Goal: Task Accomplishment & Management: Complete application form

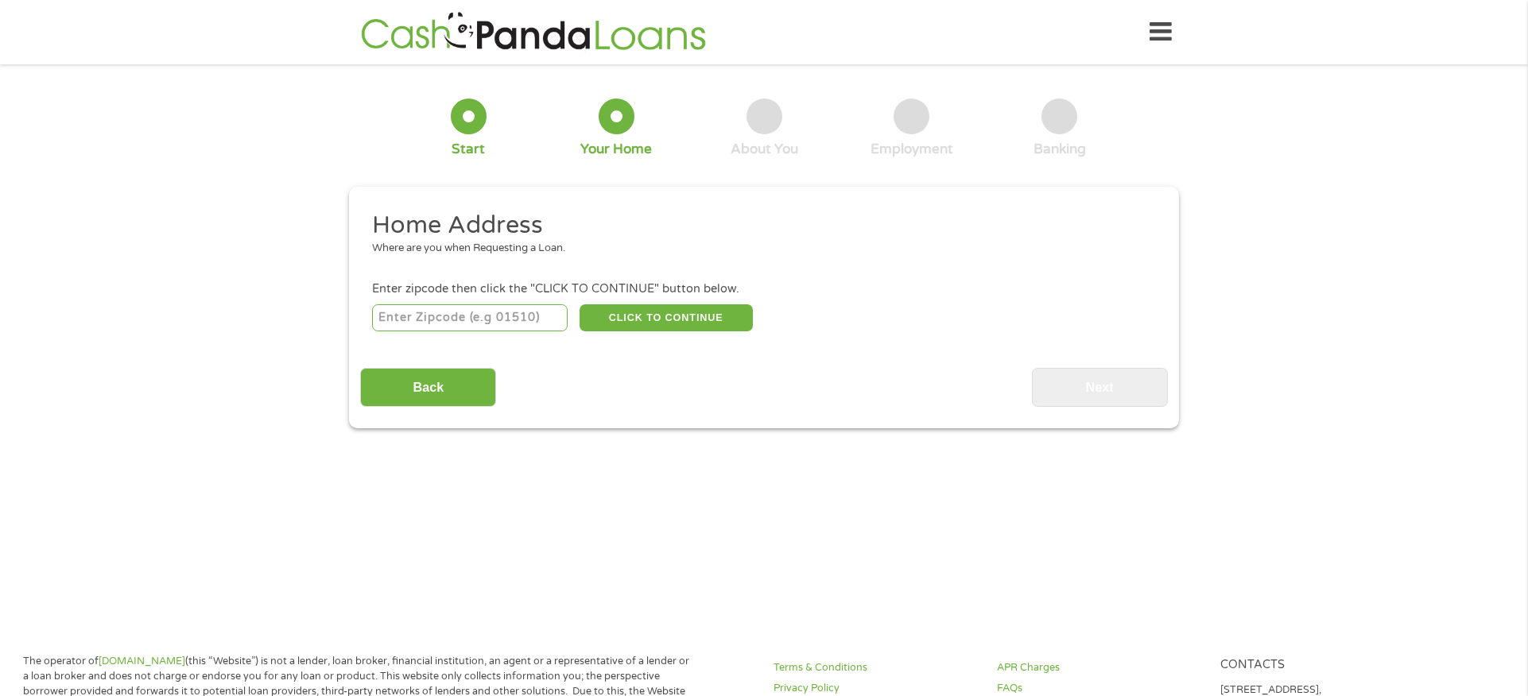
click at [504, 323] on input "number" at bounding box center [470, 317] width 196 height 27
type input "02169"
click at [667, 332] on div "02169 CLICK TO CONTINUE Please recheck your Zipcode, it seems to be Incorrect" at bounding box center [764, 317] width 784 height 33
click at [667, 327] on button "CLICK TO CONTINUE" at bounding box center [666, 317] width 173 height 27
type input "02169"
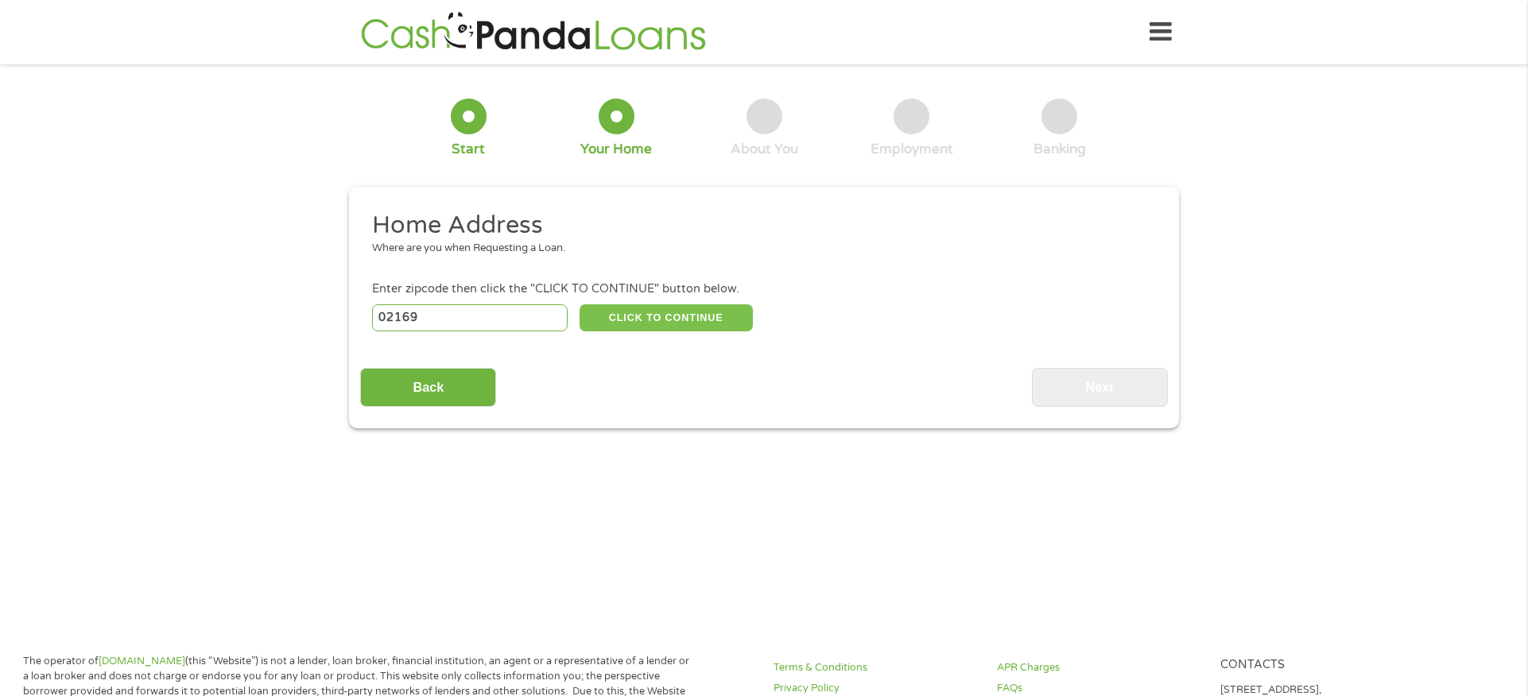
type input "Quincy"
select select "[US_STATE]"
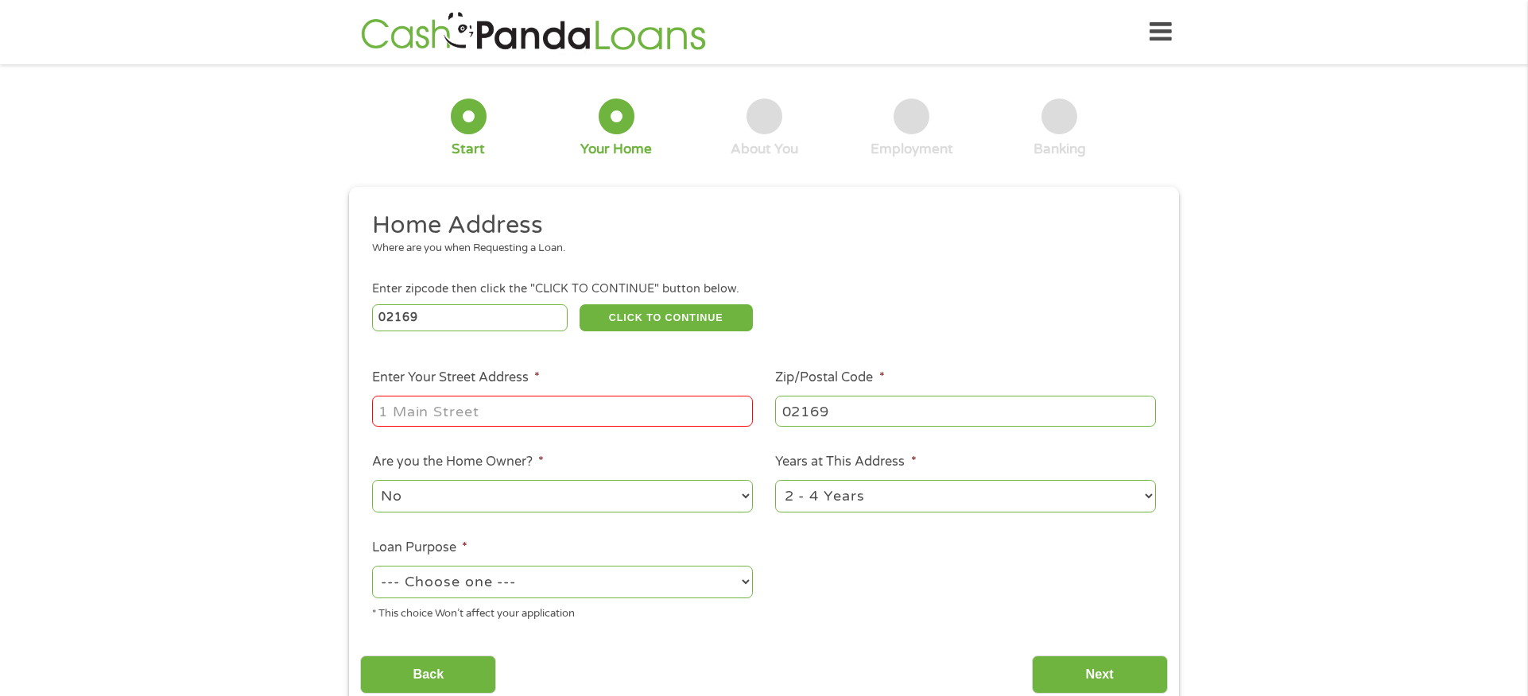
click at [541, 413] on input "Enter Your Street Address *" at bounding box center [562, 411] width 381 height 30
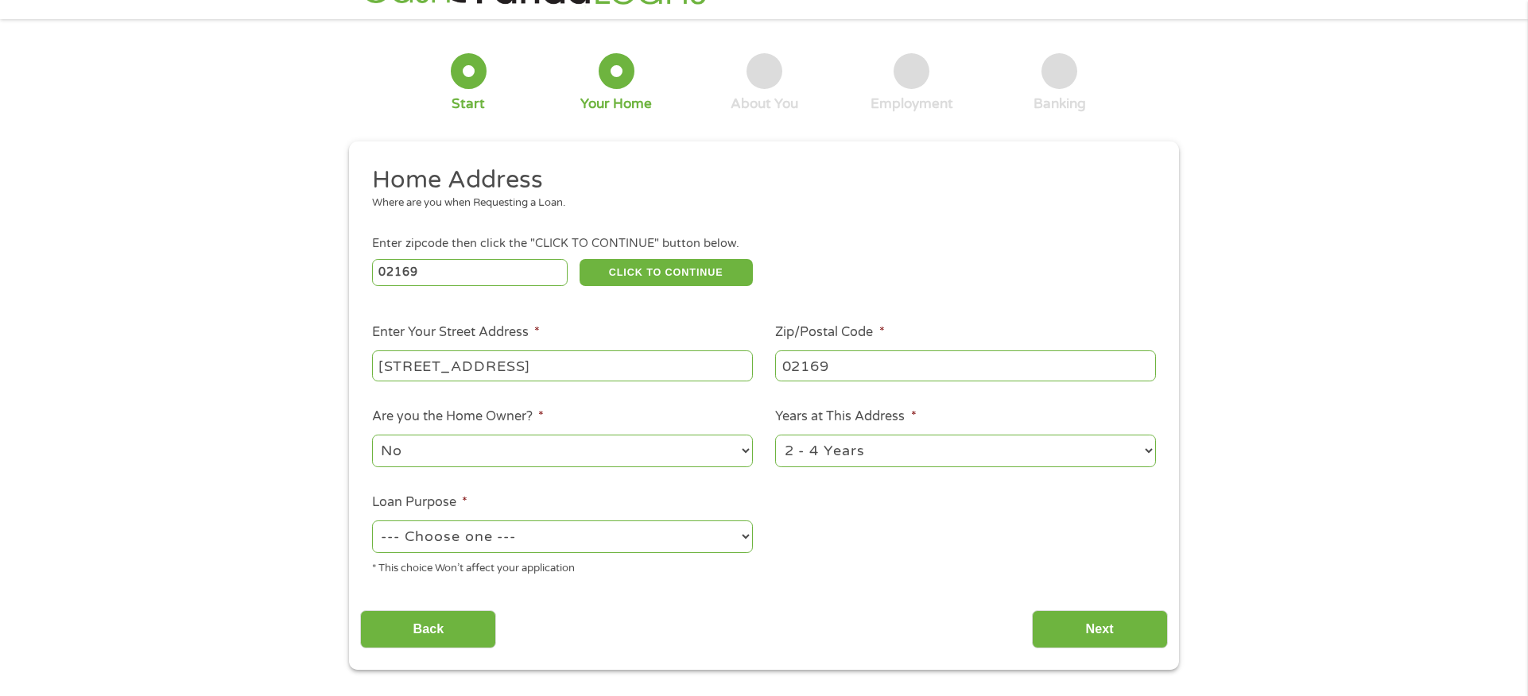
scroll to position [79, 0]
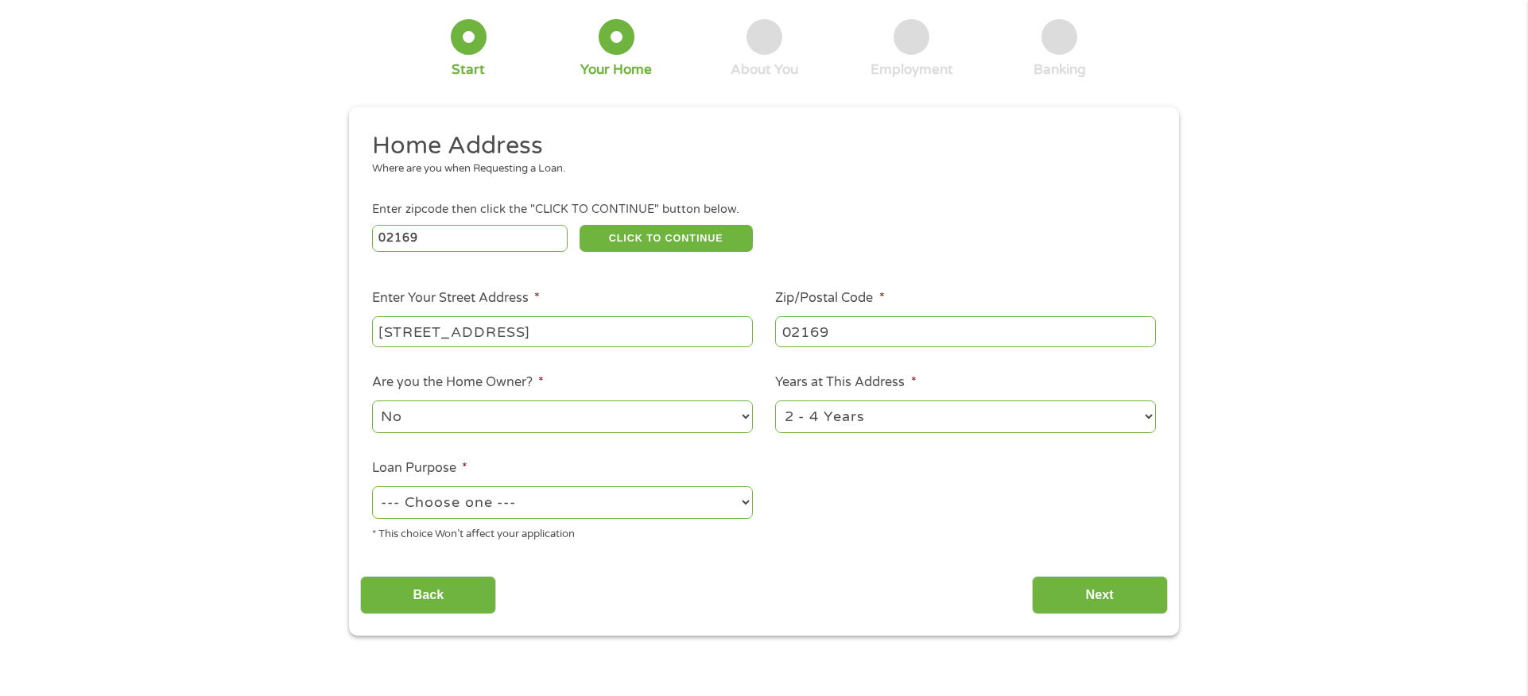
type input "[STREET_ADDRESS]"
click at [563, 506] on select "--- Choose one --- Pay Bills Debt Consolidation Home Improvement Major Purchase…" at bounding box center [562, 503] width 381 height 33
select select "other"
click at [372, 487] on select "--- Choose one --- Pay Bills Debt Consolidation Home Improvement Major Purchase…" at bounding box center [562, 503] width 381 height 33
click at [889, 416] on select "1 Year or less 1 - 2 Years 2 - 4 Years Over 4 Years" at bounding box center [965, 417] width 381 height 33
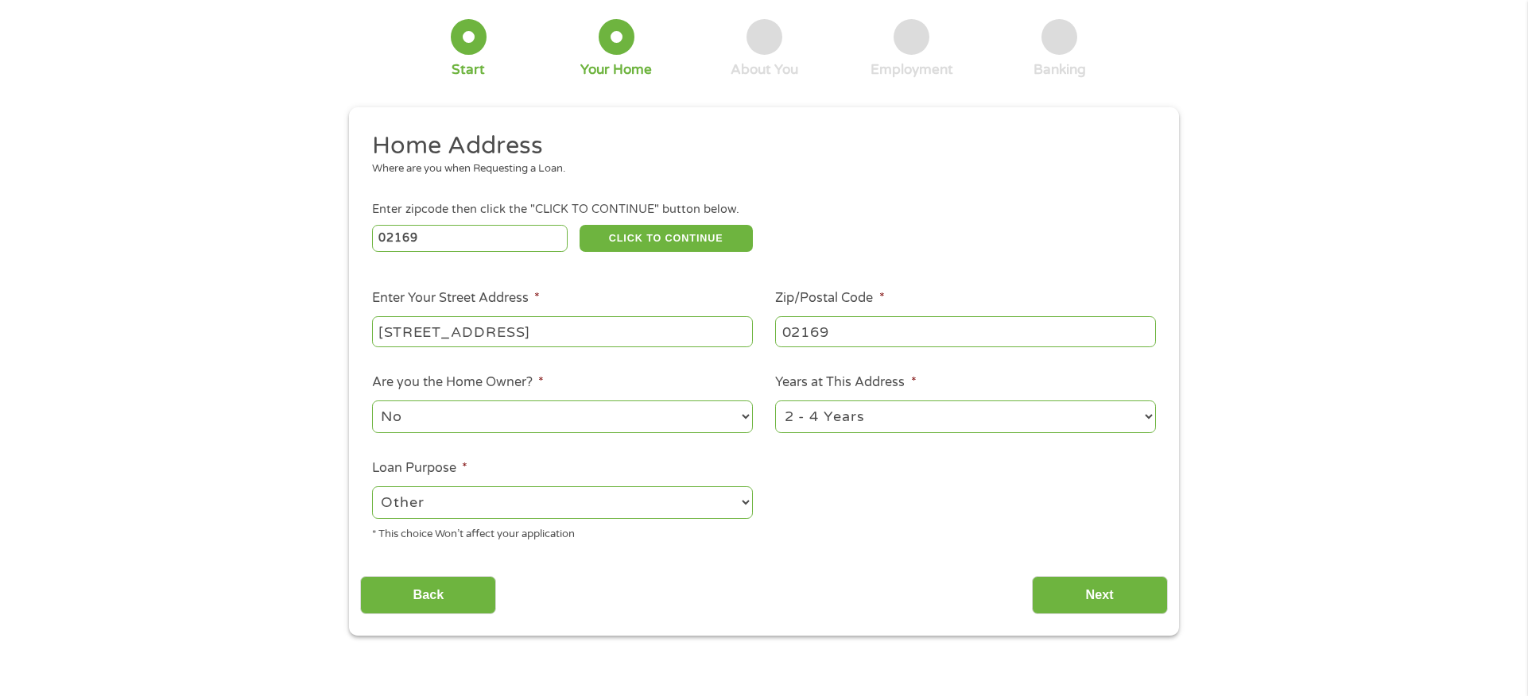
select select "60months"
click at [775, 401] on select "1 Year or less 1 - 2 Years 2 - 4 Years Over 4 Years" at bounding box center [965, 417] width 381 height 33
click at [1109, 591] on input "Next" at bounding box center [1100, 595] width 136 height 39
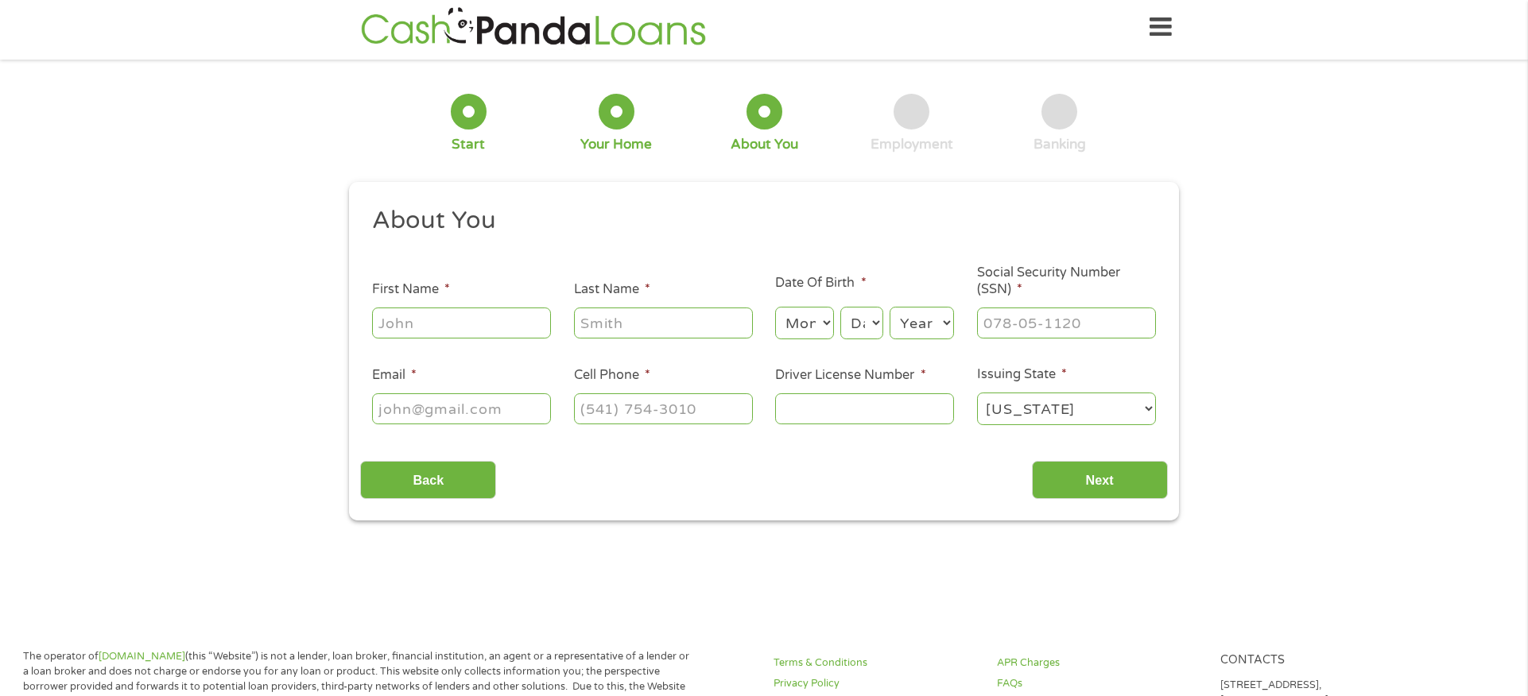
scroll to position [0, 0]
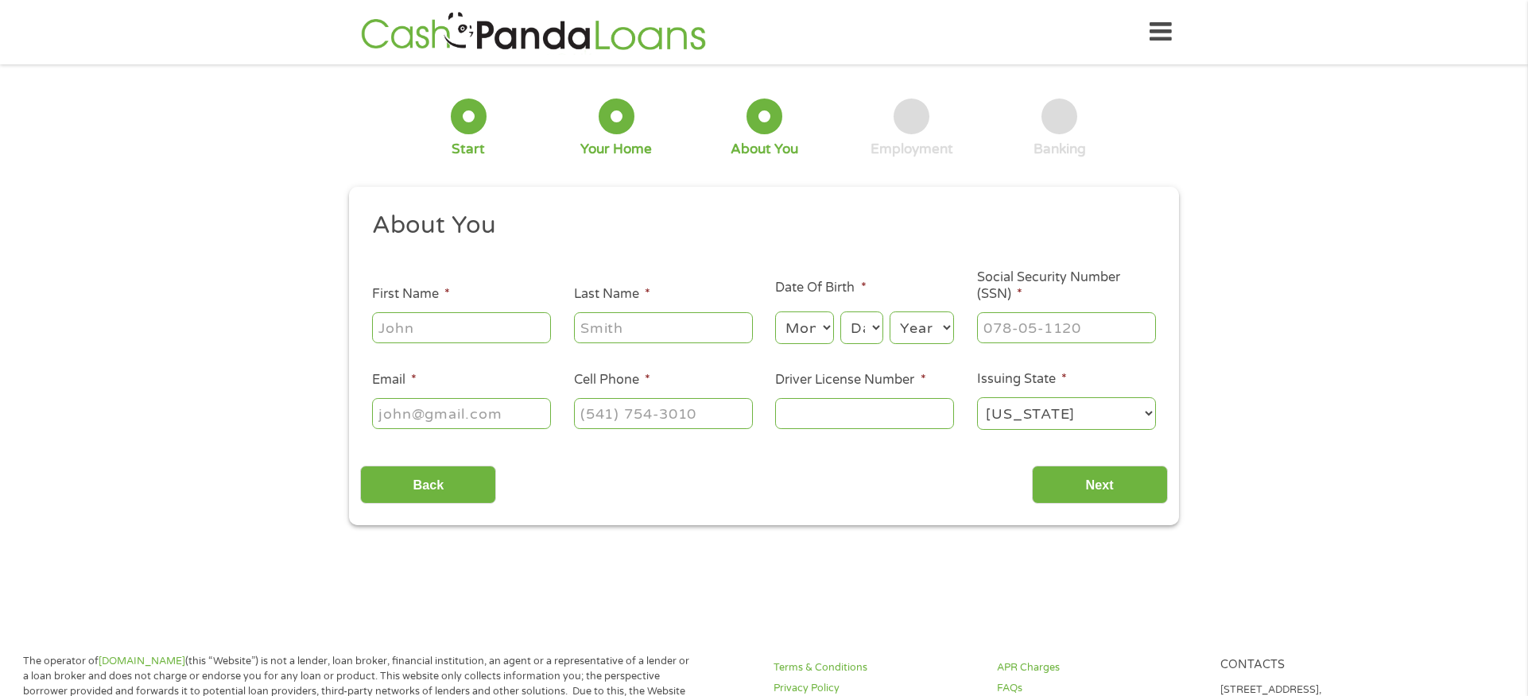
click at [493, 334] on input "First Name *" at bounding box center [461, 327] width 179 height 30
type input "[PERSON_NAME]"
click at [673, 344] on div at bounding box center [663, 328] width 179 height 37
click at [657, 328] on input "Last Name *" at bounding box center [663, 327] width 179 height 30
type input "[PERSON_NAME]"
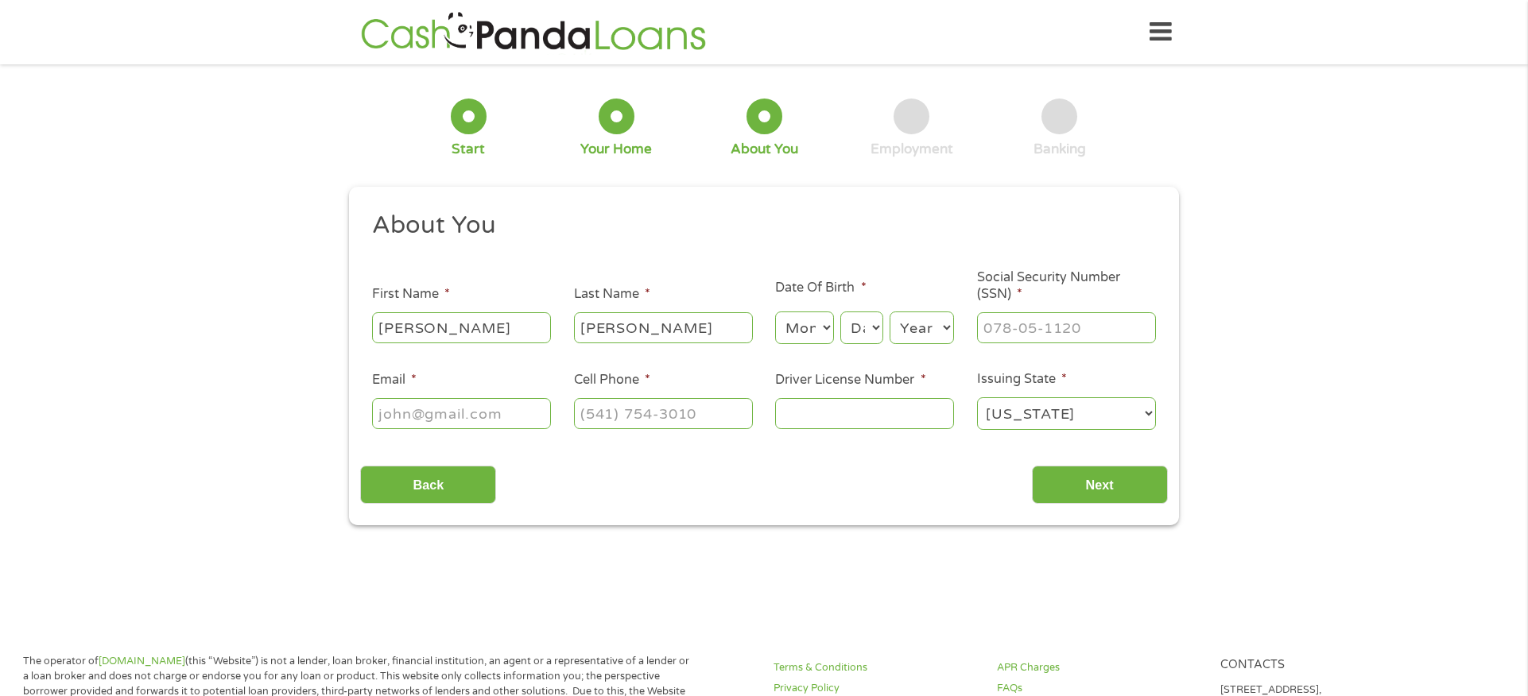
click at [824, 333] on select "Month 1 2 3 4 5 6 7 8 9 10 11 12" at bounding box center [804, 328] width 58 height 33
select select "5"
click at [775, 312] on select "Month 1 2 3 4 5 6 7 8 9 10 11 12" at bounding box center [804, 328] width 58 height 33
click at [861, 324] on select "Day 1 2 3 4 5 6 7 8 9 10 11 12 13 14 15 16 17 18 19 20 21 22 23 24 25 26 27 28 …" at bounding box center [861, 328] width 43 height 33
select select "21"
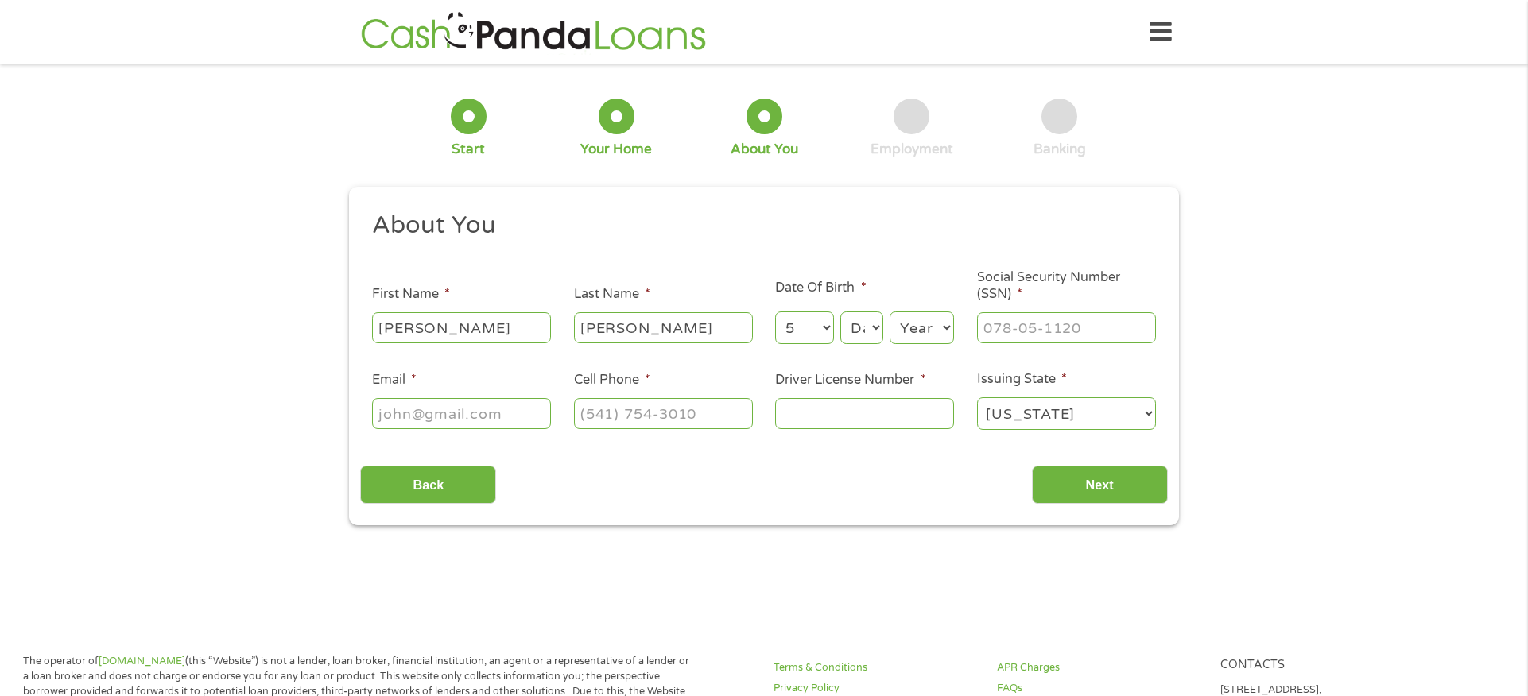
click at [840, 312] on select "Day 1 2 3 4 5 6 7 8 9 10 11 12 13 14 15 16 17 18 19 20 21 22 23 24 25 26 27 28 …" at bounding box center [861, 328] width 43 height 33
click at [936, 329] on select "Year [DATE] 2006 2005 2004 2003 2002 2001 2000 1999 1998 1997 1996 1995 1994 19…" at bounding box center [922, 328] width 64 height 33
select select "2000"
click at [890, 312] on select "Year [DATE] 2006 2005 2004 2003 2002 2001 2000 1999 1998 1997 1996 1995 1994 19…" at bounding box center [922, 328] width 64 height 33
click at [1050, 322] on input "___-__-____" at bounding box center [1066, 327] width 179 height 30
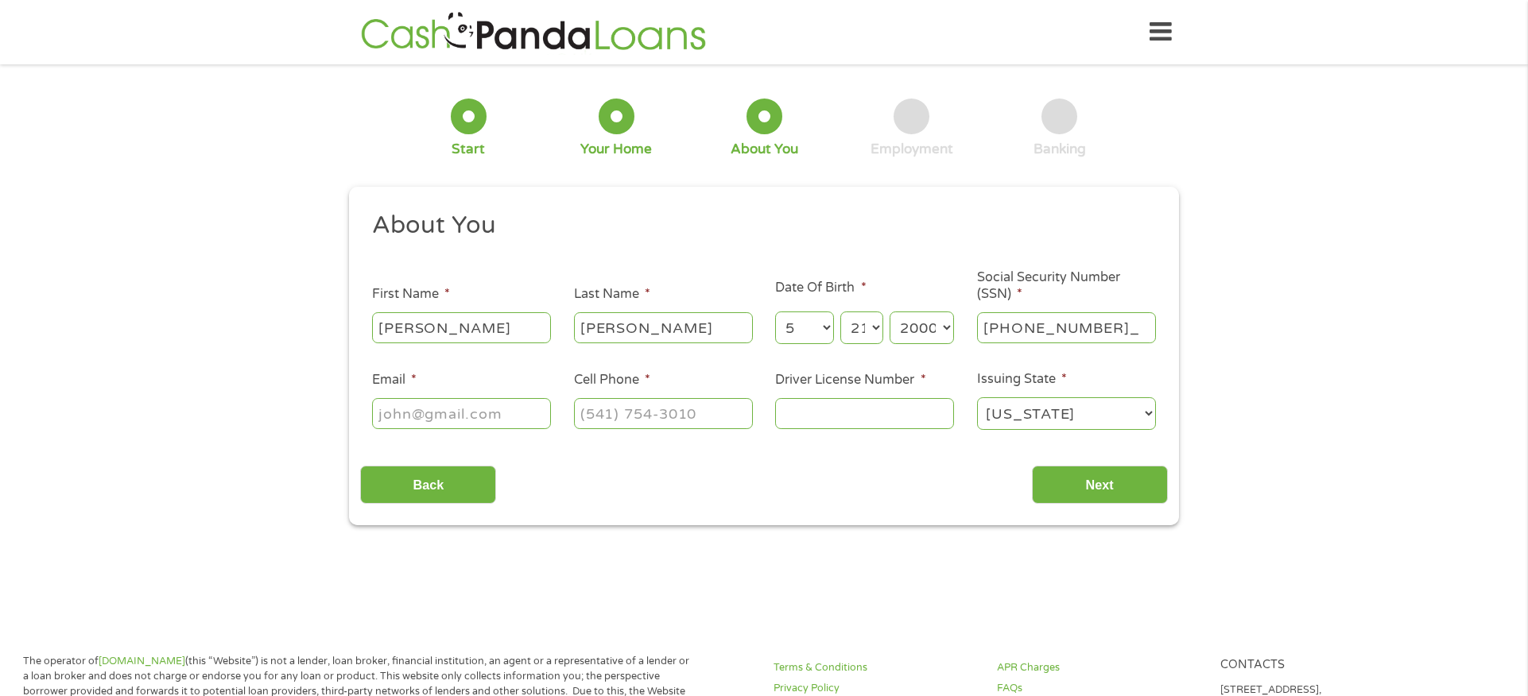
type input "013-92-4791"
click at [478, 410] on input "Email *" at bounding box center [461, 413] width 179 height 30
type input "[EMAIL_ADDRESS][DOMAIN_NAME]"
click at [674, 412] on input "(___) ___-____" at bounding box center [663, 413] width 179 height 30
type input "[PHONE_NUMBER]"
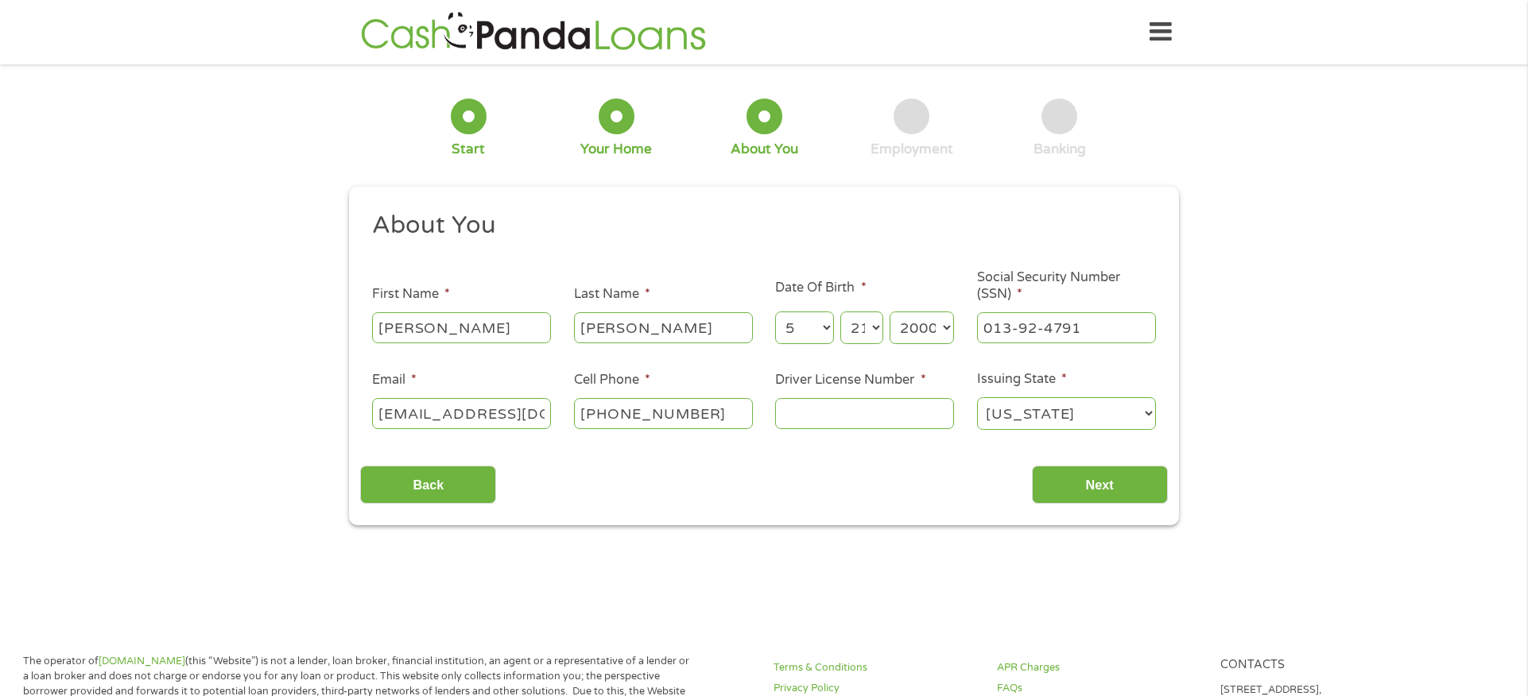
click at [845, 425] on input "Driver License Number *" at bounding box center [864, 413] width 179 height 30
type input "s13939621"
click at [1051, 484] on input "Next" at bounding box center [1100, 485] width 136 height 39
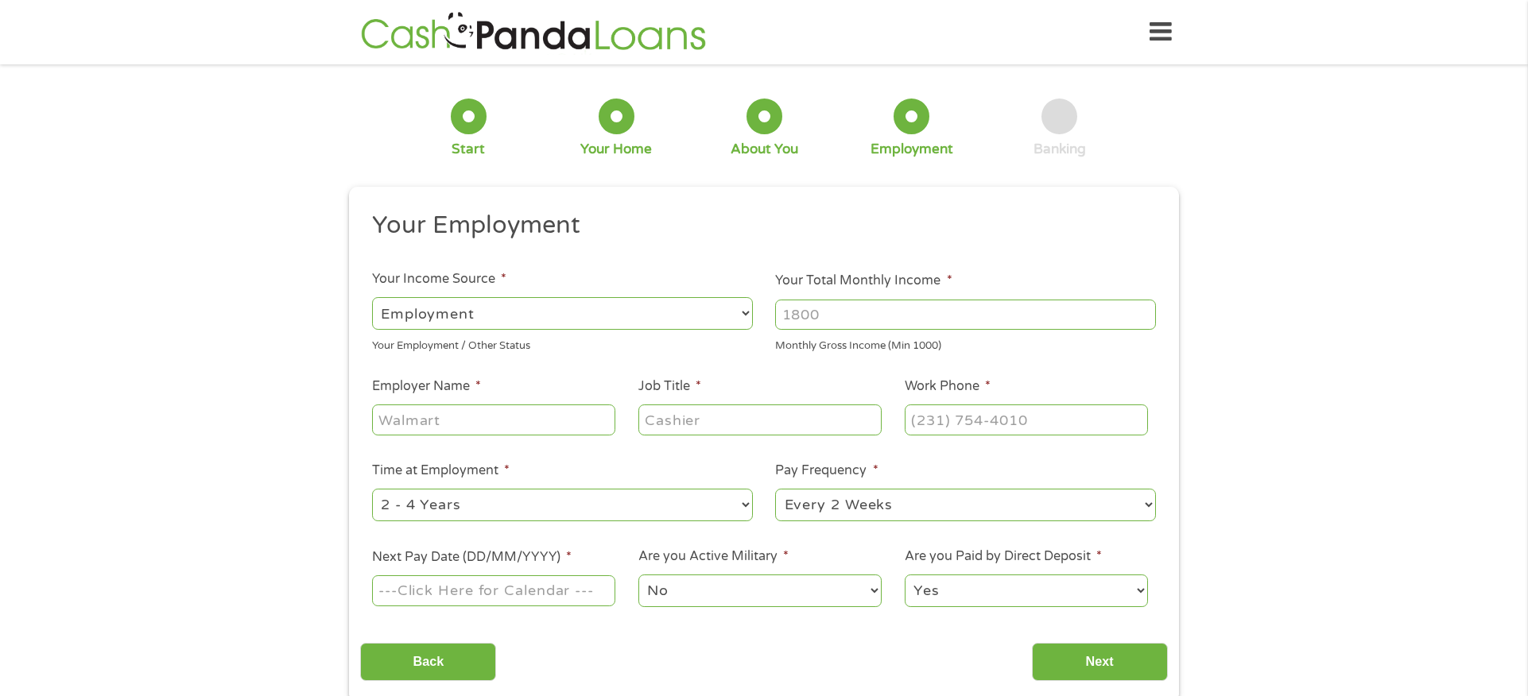
scroll to position [6, 6]
click at [513, 422] on input "Employer Name *" at bounding box center [493, 420] width 243 height 30
type input "RocklandTrust"
click at [755, 425] on input "Job Title *" at bounding box center [759, 420] width 243 height 30
type input "Teller"
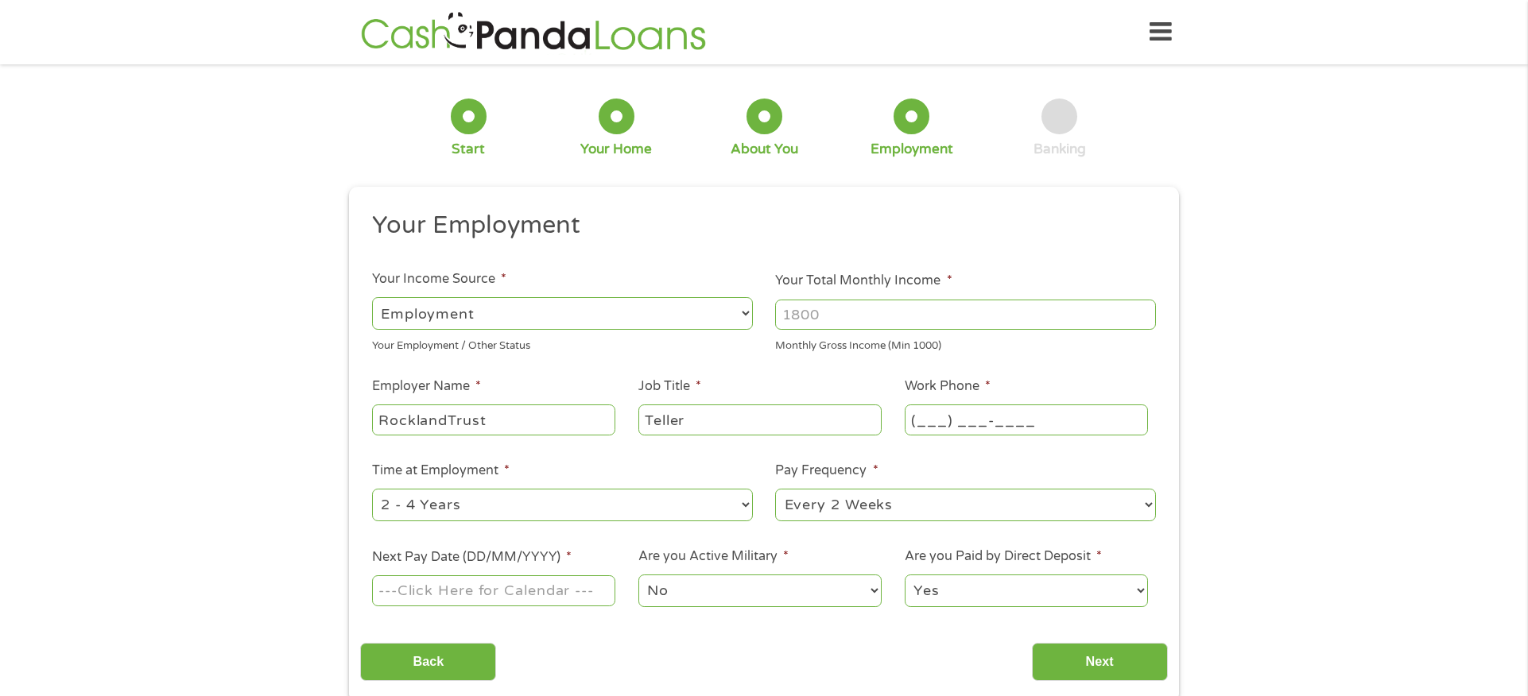
click at [1059, 421] on input "(___) ___-____" at bounding box center [1026, 420] width 243 height 30
type input "[PHONE_NUMBER]"
click at [843, 324] on input "Your Total Monthly Income *" at bounding box center [965, 315] width 381 height 30
type input "3000"
click at [535, 505] on select "--- Choose one --- 1 Year or less 1 - 2 Years 2 - 4 Years Over 4 Years" at bounding box center [562, 505] width 381 height 33
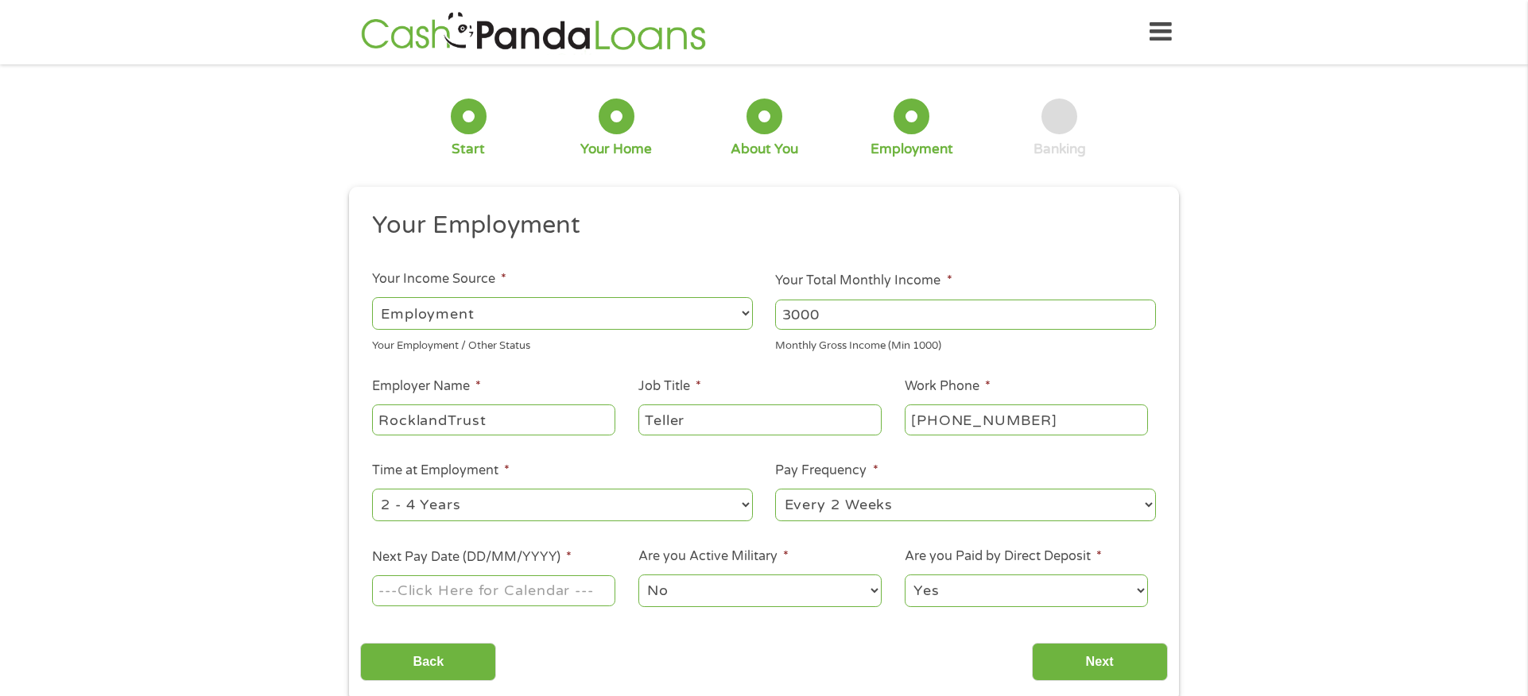
select select "12months"
click at [372, 489] on select "--- Choose one --- 1 Year or less 1 - 2 Years 2 - 4 Years Over 4 Years" at bounding box center [562, 505] width 381 height 33
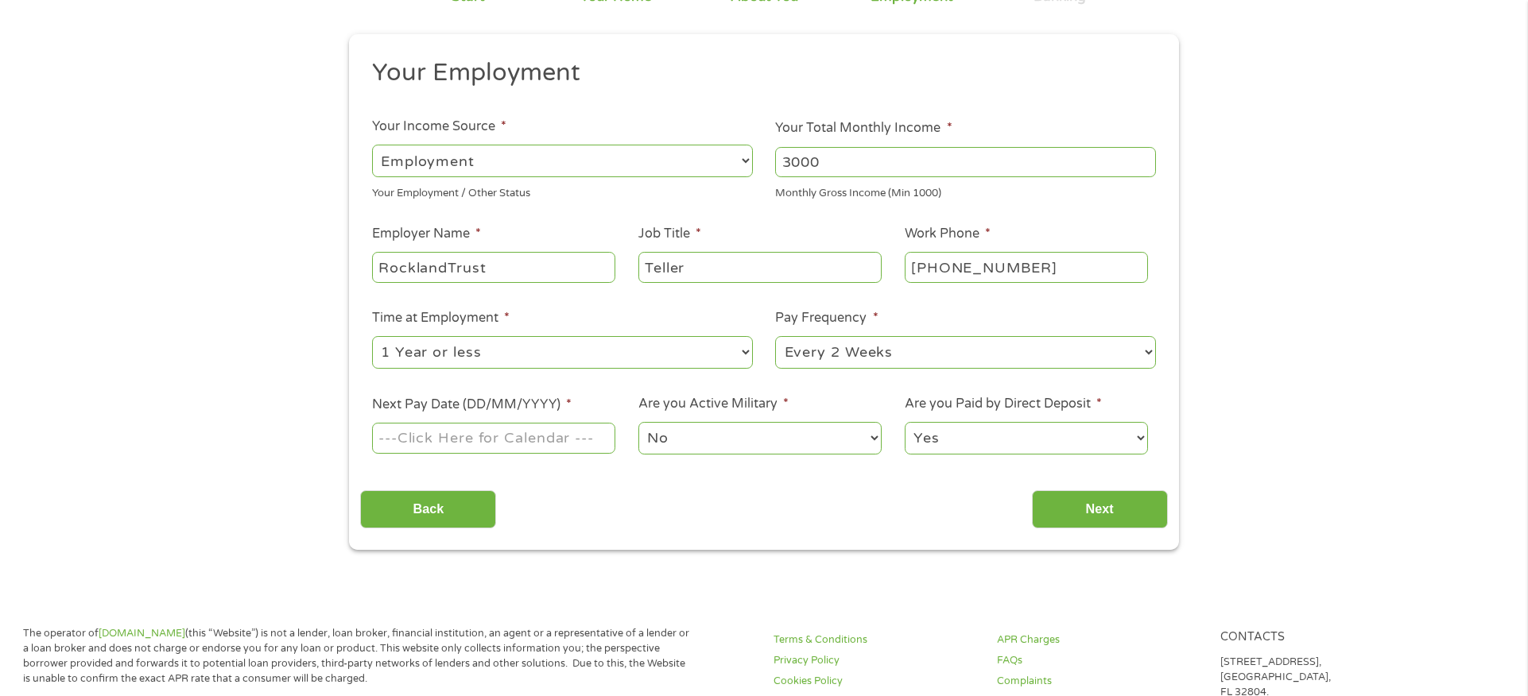
scroll to position [159, 0]
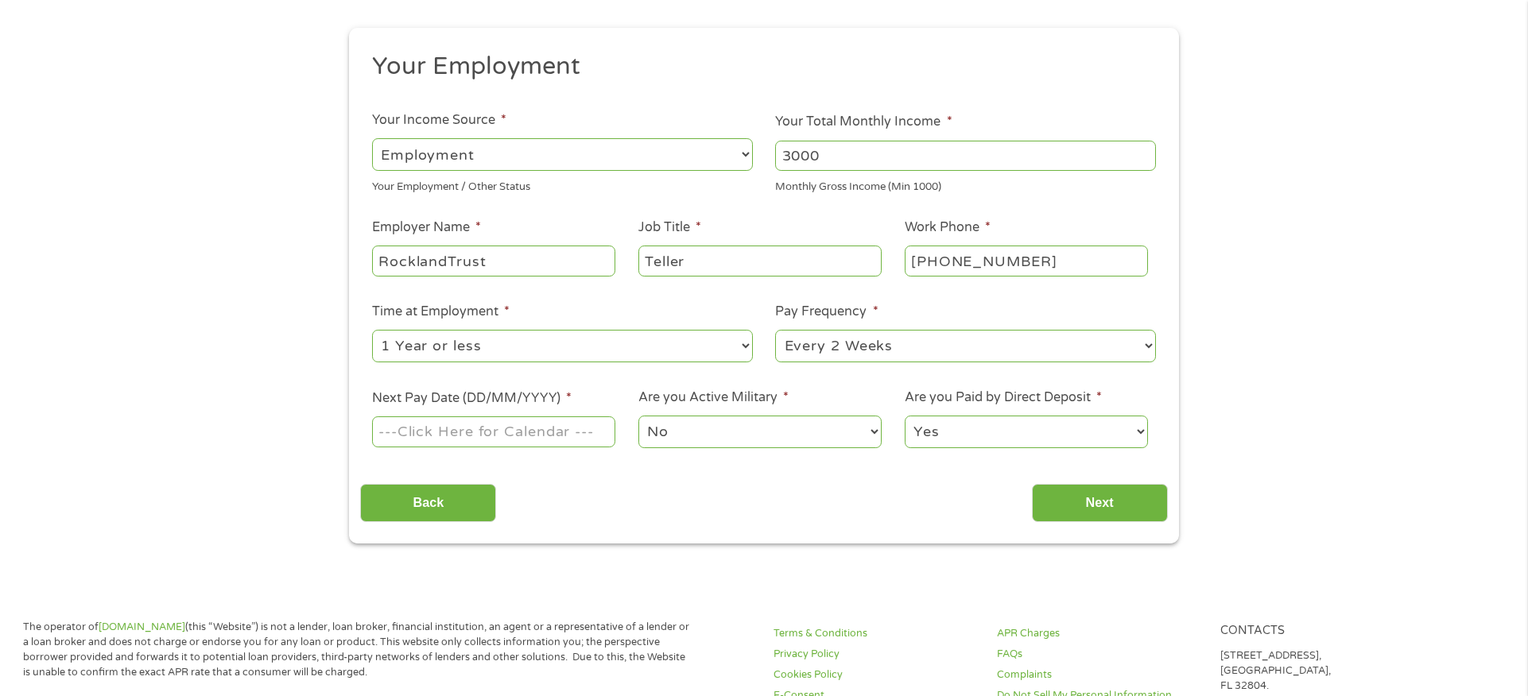
click at [543, 439] on input "Next Pay Date (DD/MM/YYYY) *" at bounding box center [493, 432] width 243 height 30
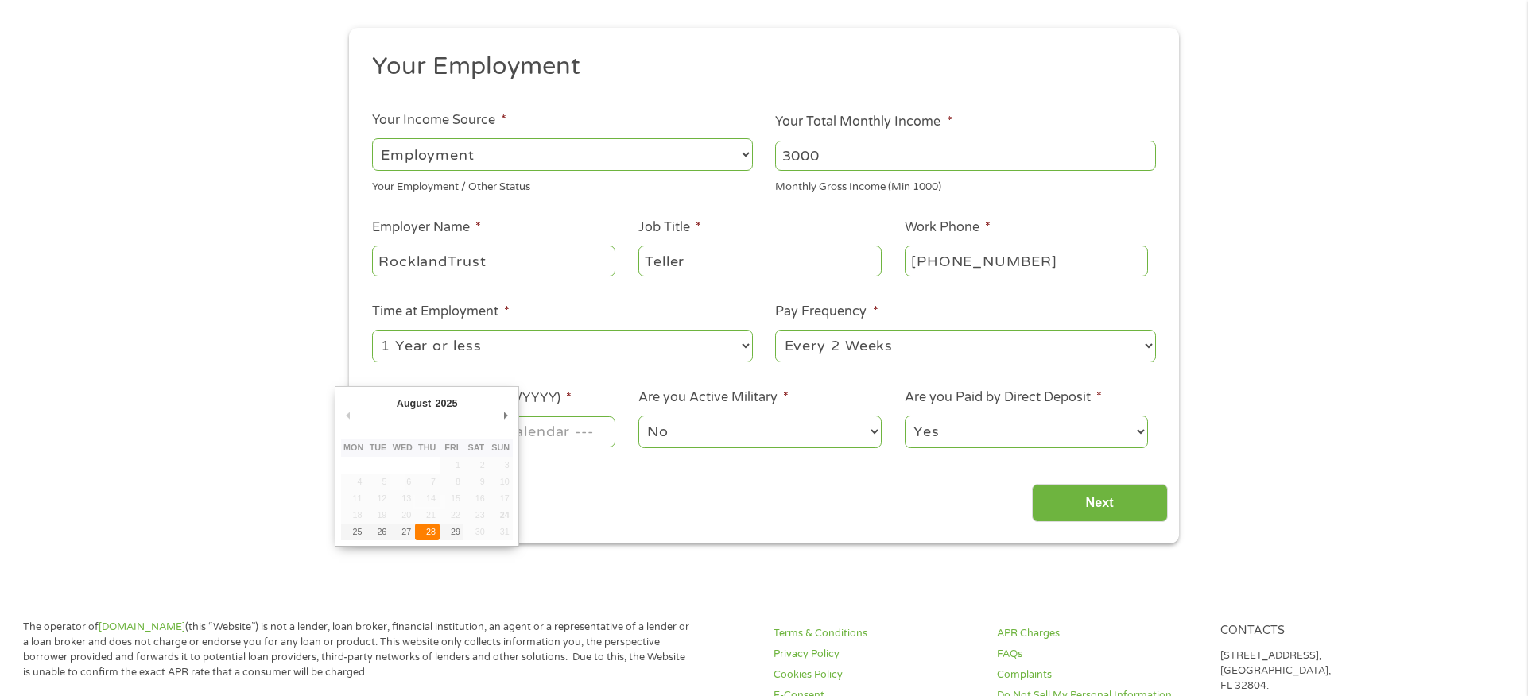
type input "[DATE]"
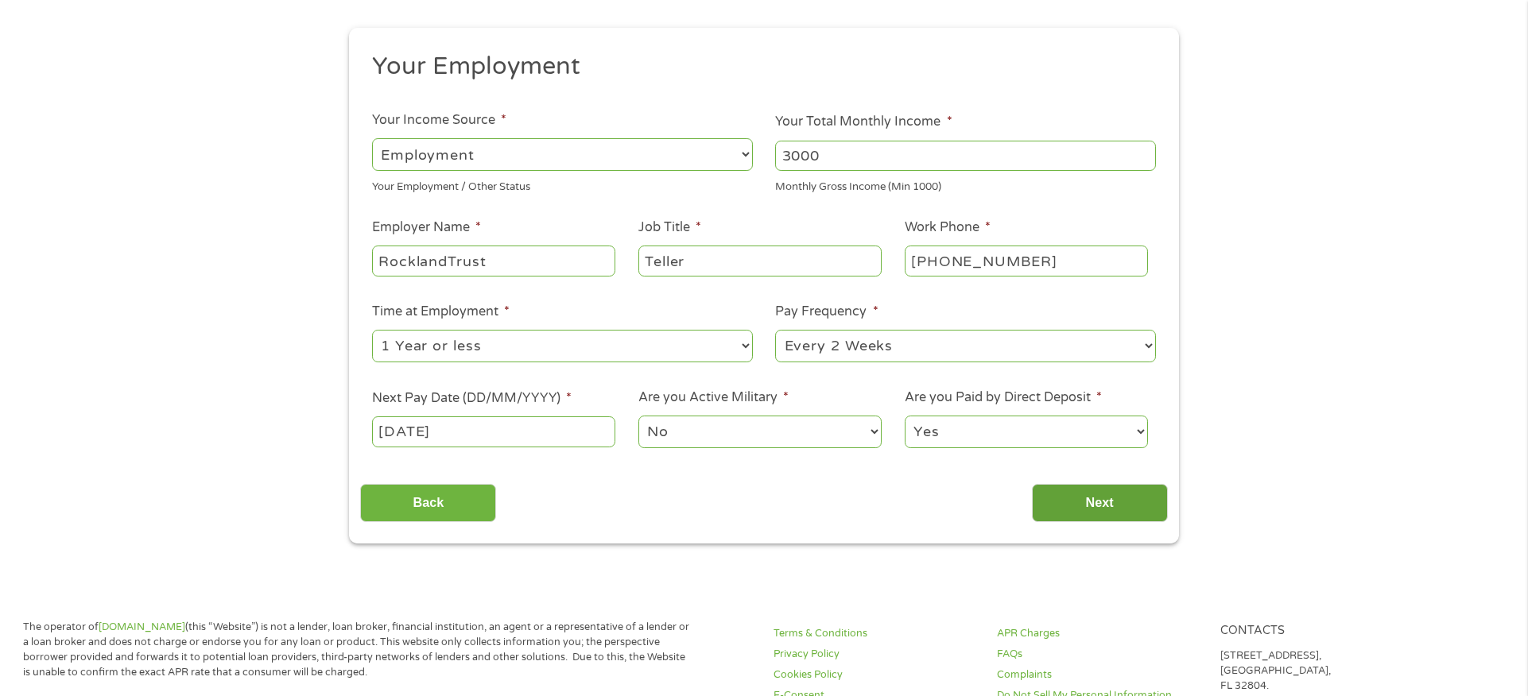
click at [1083, 489] on input "Next" at bounding box center [1100, 503] width 136 height 39
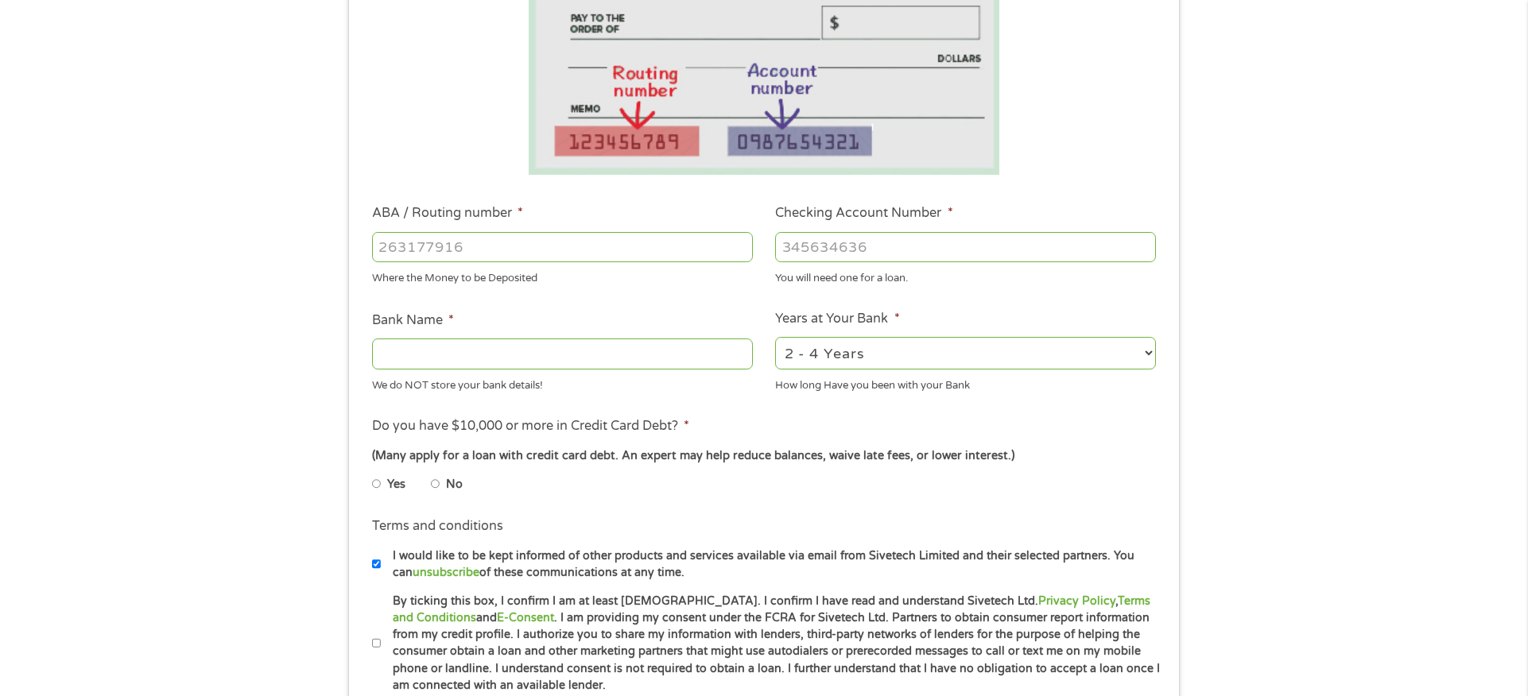
scroll to position [397, 0]
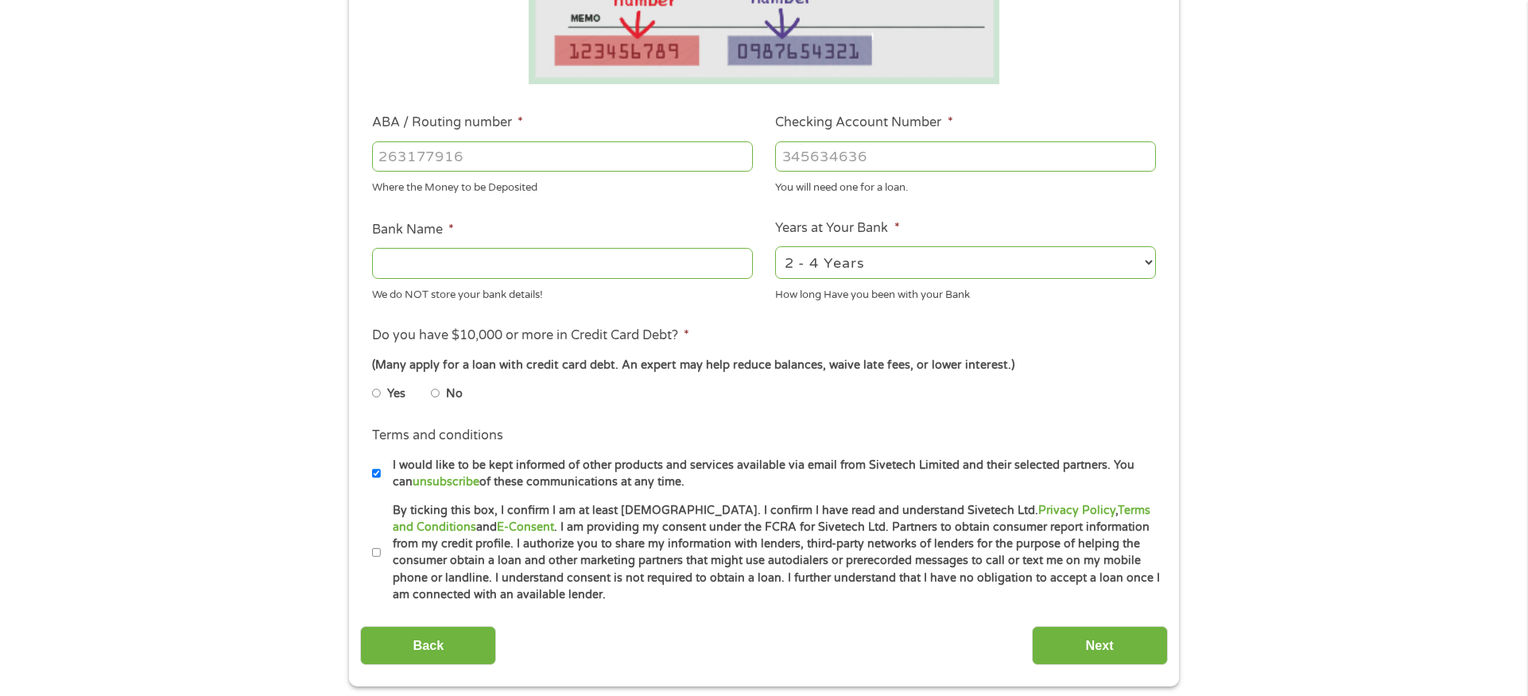
click at [439, 391] on input "No" at bounding box center [436, 393] width 10 height 25
radio input "true"
click at [378, 560] on input "By ticking this box, I confirm I am at least [DEMOGRAPHIC_DATA]. I confirm I ha…" at bounding box center [377, 553] width 10 height 25
checkbox input "true"
click at [370, 480] on li "Terms and conditions I would like to be kept informed of other products and ser…" at bounding box center [763, 458] width 807 height 64
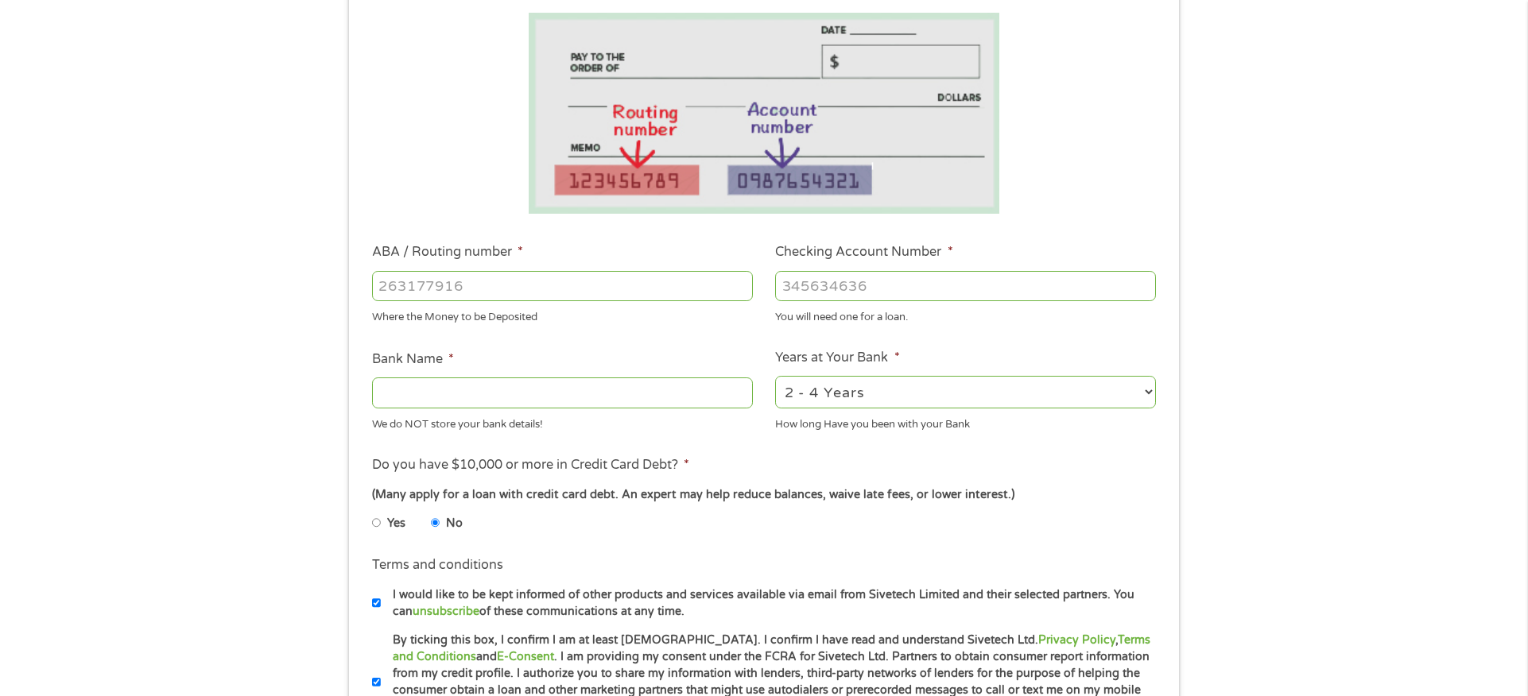
scroll to position [238, 0]
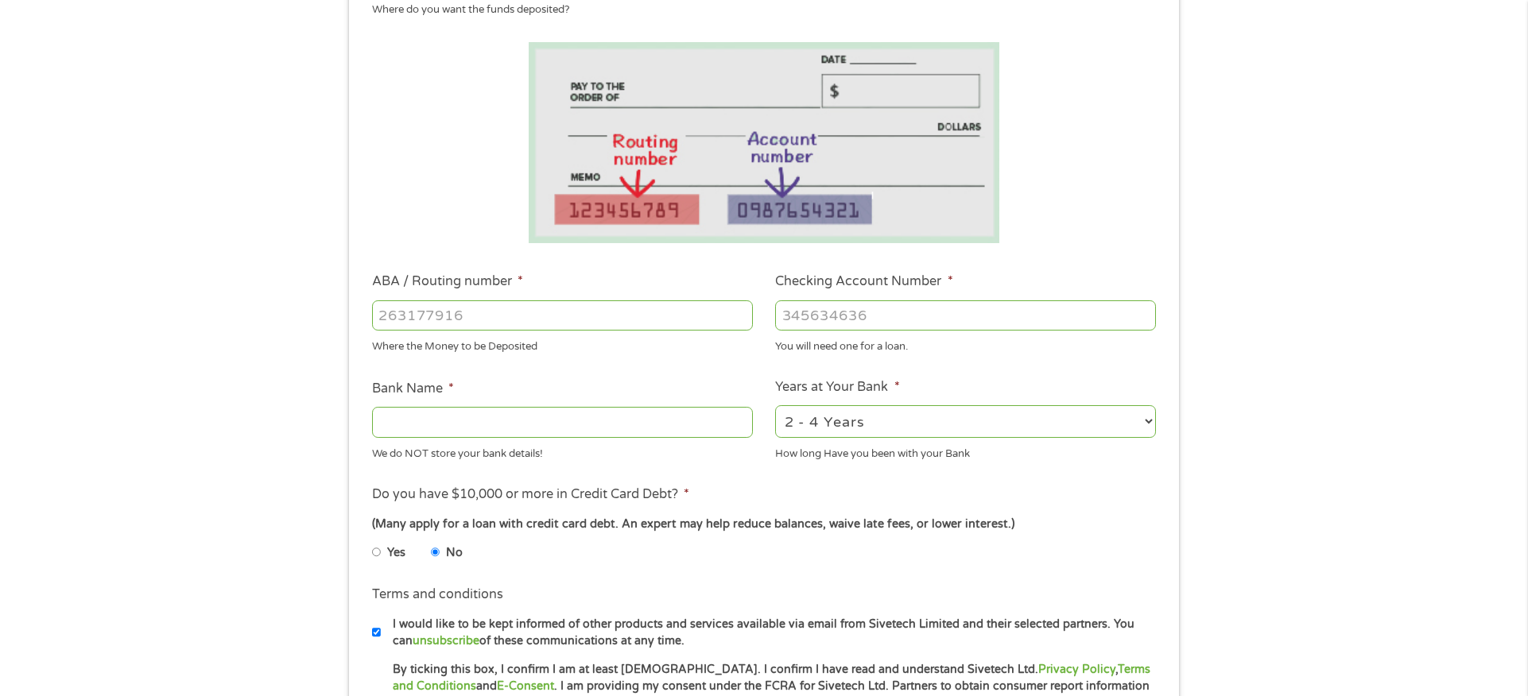
click at [375, 634] on input "I would like to be kept informed of other products and services available via e…" at bounding box center [377, 632] width 10 height 25
checkbox input "false"
click at [445, 429] on input "Bank Name *" at bounding box center [562, 422] width 381 height 30
type input "Bank Of America"
click at [541, 327] on input "ABA / Routing number *" at bounding box center [562, 315] width 381 height 30
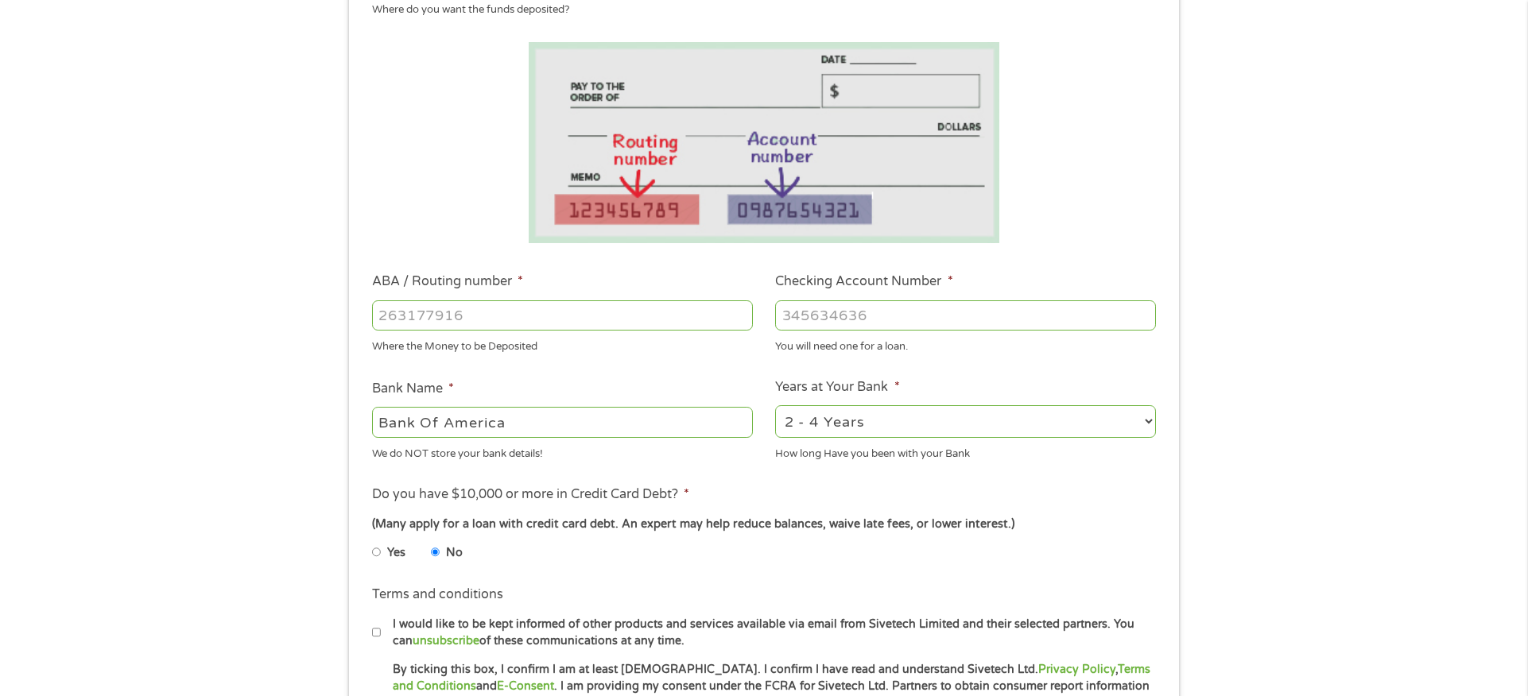
click at [923, 428] on select "2 - 4 Years 6 - 12 Months 1 - 2 Years Over 4 Years" at bounding box center [965, 421] width 381 height 33
select select "60months"
click at [775, 405] on select "2 - 4 Years 6 - 12 Months 1 - 2 Years Over 4 Years" at bounding box center [965, 421] width 381 height 33
click at [463, 323] on input "ABA / Routing number *" at bounding box center [562, 315] width 381 height 30
type input "011000138"
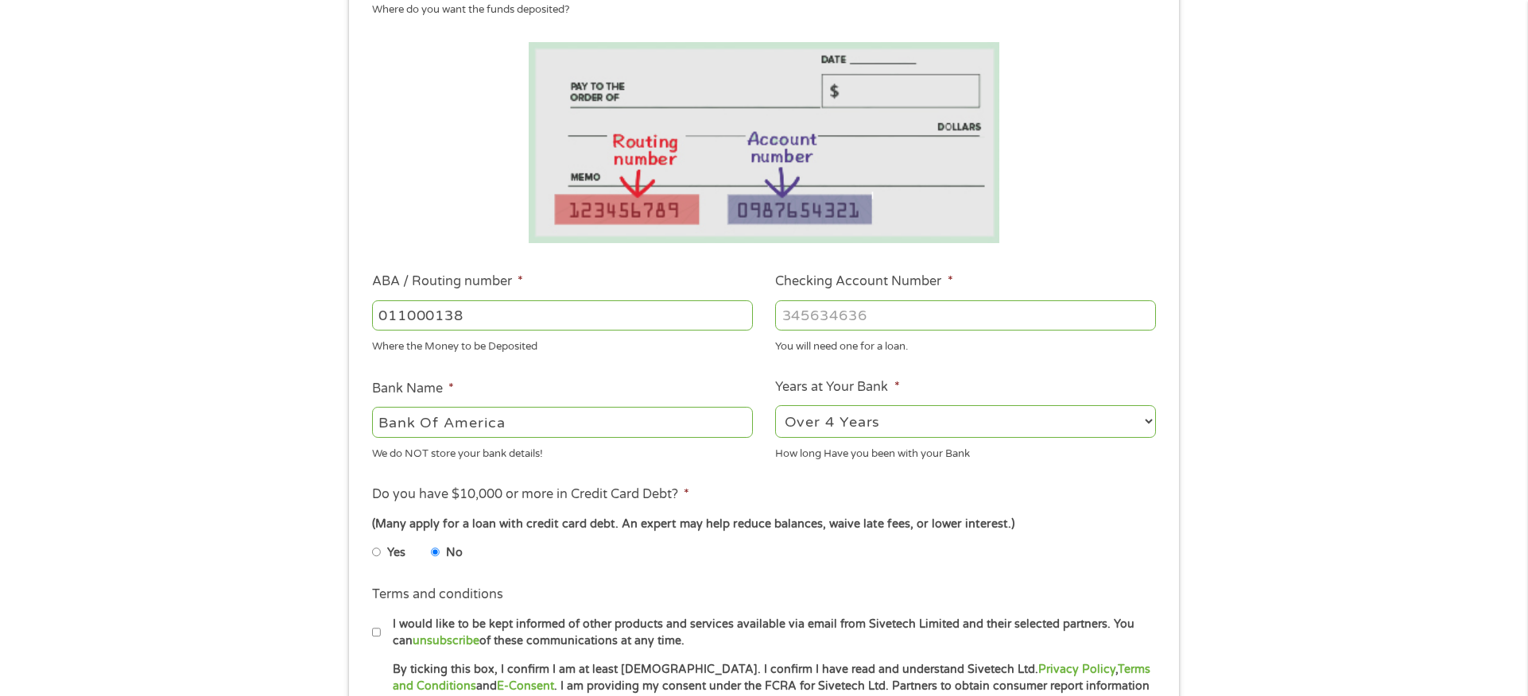
type input "BANK OF AMERICA NA"
type input "011000138"
click at [846, 316] on input "Checking Account Number *" at bounding box center [965, 315] width 381 height 30
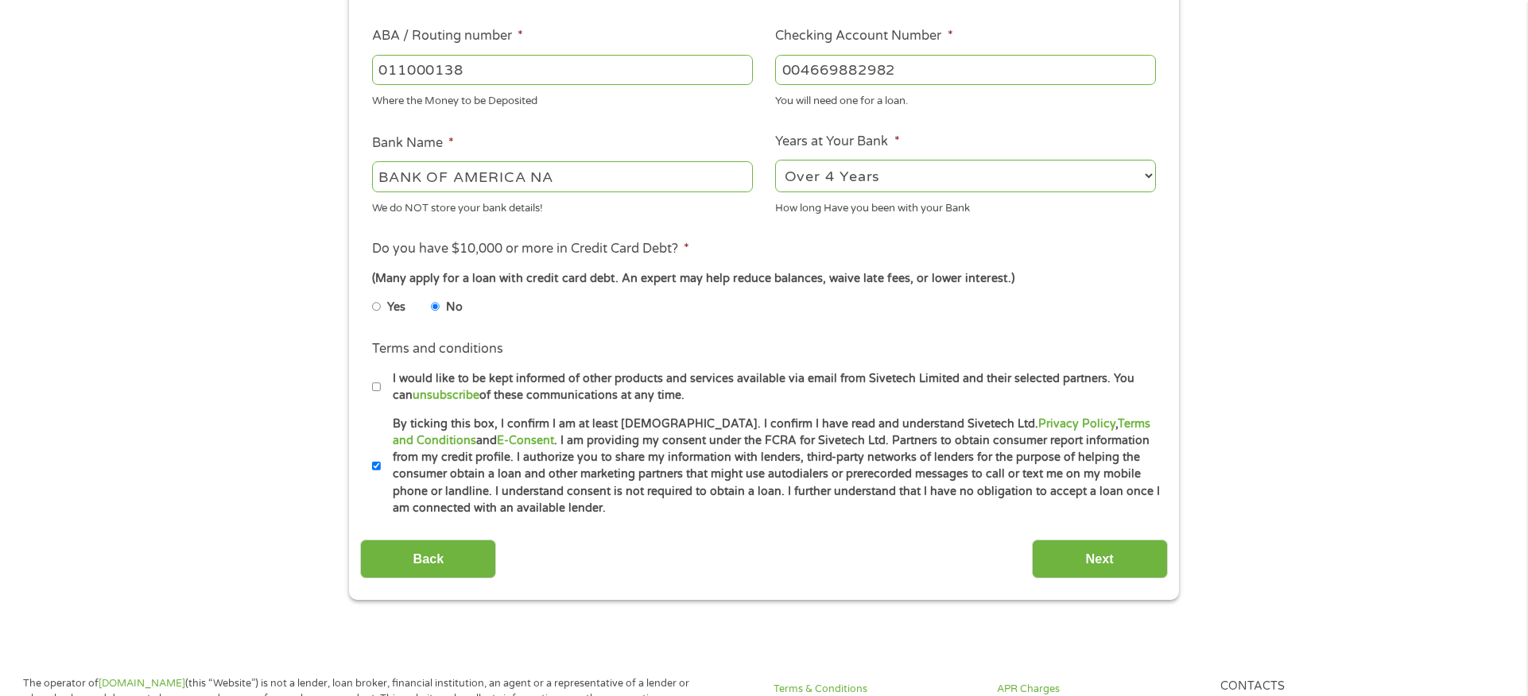
scroll to position [556, 0]
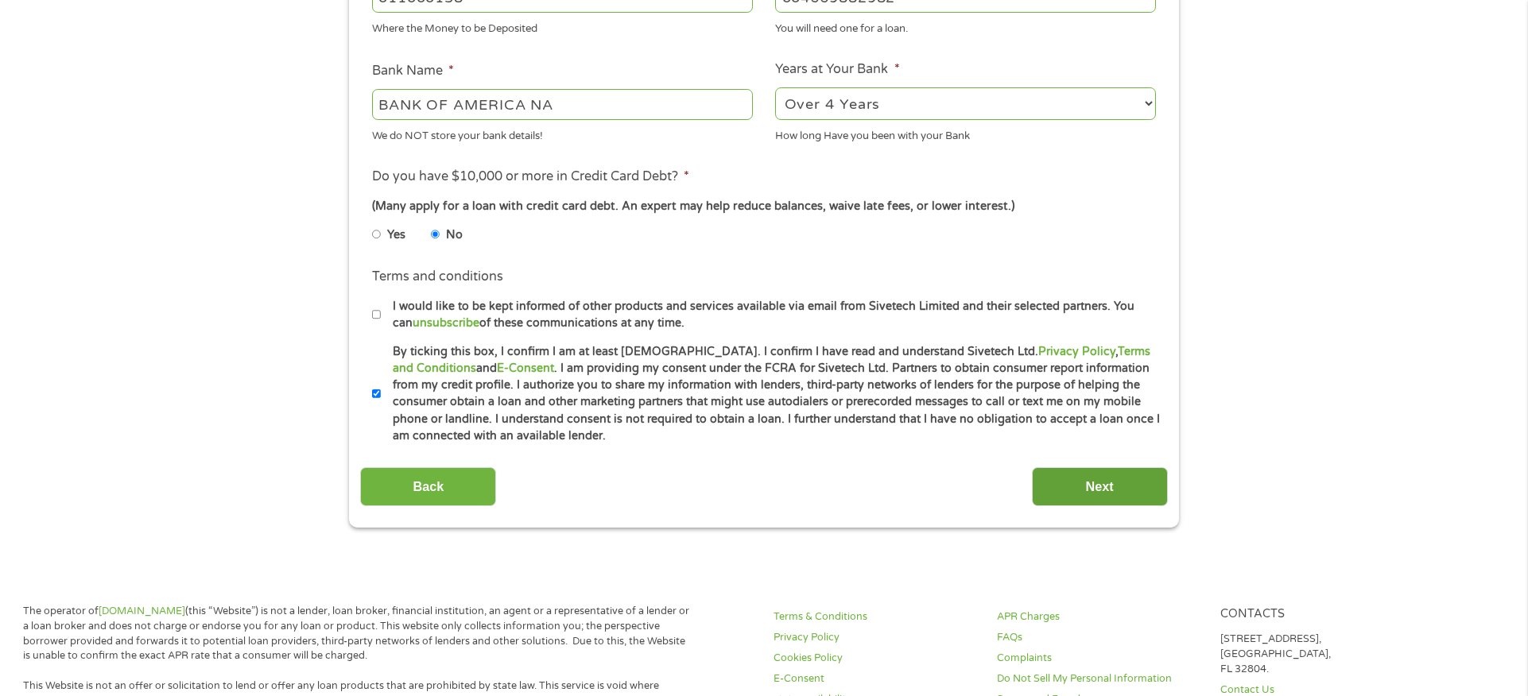
type input "004669882982"
click at [1126, 483] on input "Next" at bounding box center [1100, 486] width 136 height 39
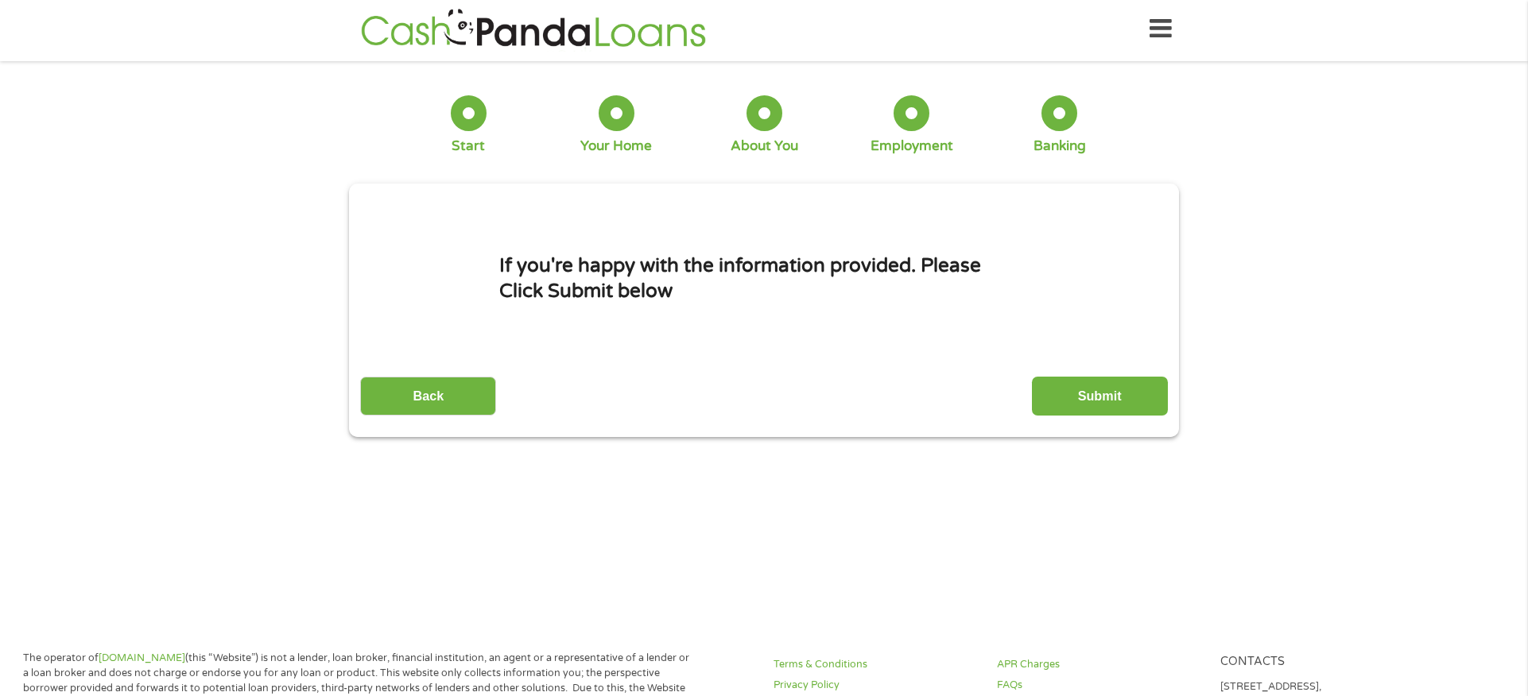
scroll to position [0, 0]
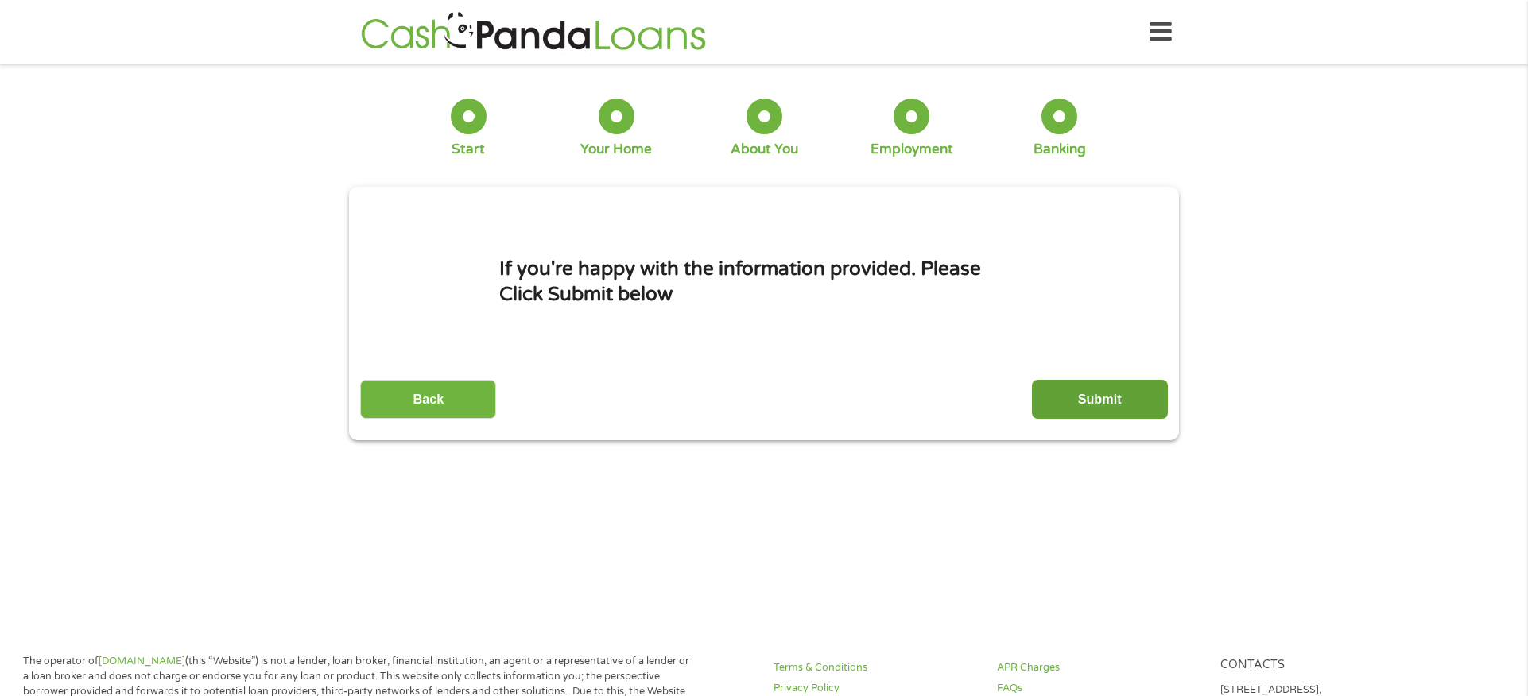
click at [1111, 393] on input "Submit" at bounding box center [1100, 399] width 136 height 39
